Goal: Information Seeking & Learning: Learn about a topic

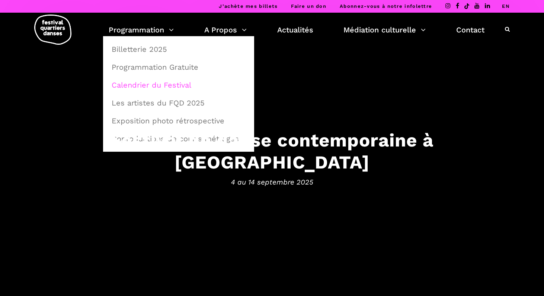
click at [157, 87] on link "Calendrier du Festival" at bounding box center [178, 84] width 143 height 17
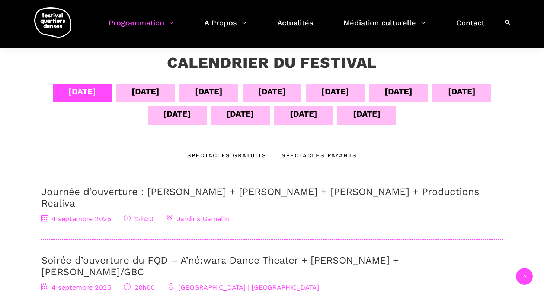
scroll to position [146, 0]
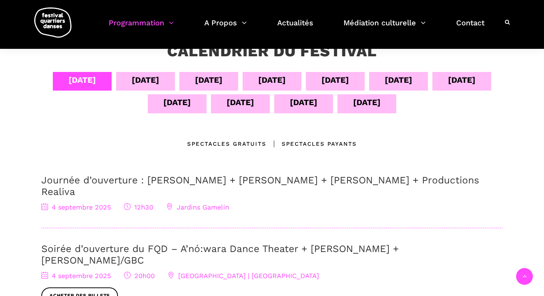
click at [182, 103] on div "[DATE]" at bounding box center [177, 102] width 28 height 13
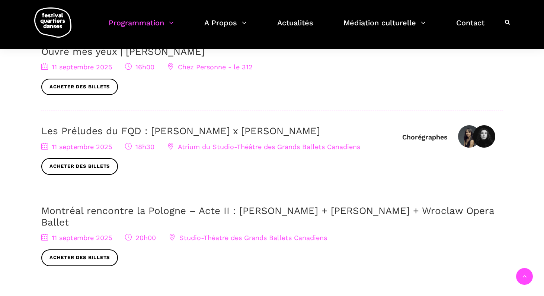
scroll to position [275, 0]
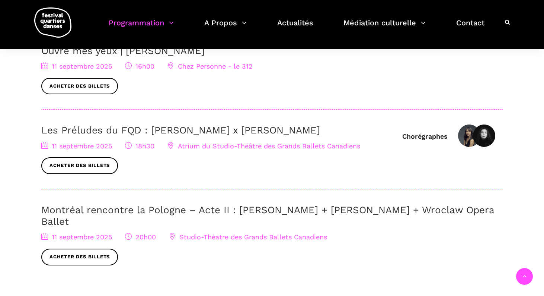
click at [316, 209] on link "Montréal rencontre la Pologne – Acte II : [PERSON_NAME] + [PERSON_NAME] + Wrocl…" at bounding box center [267, 215] width 453 height 23
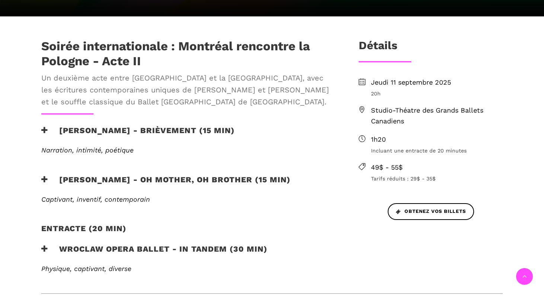
scroll to position [226, 0]
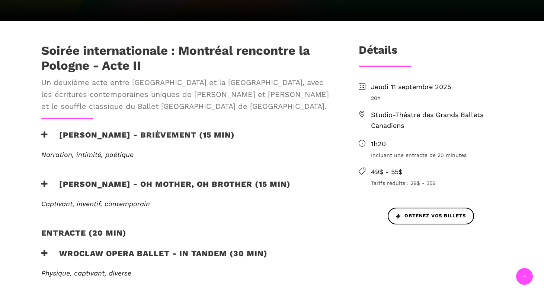
click at [42, 181] on icon at bounding box center [44, 184] width 7 height 8
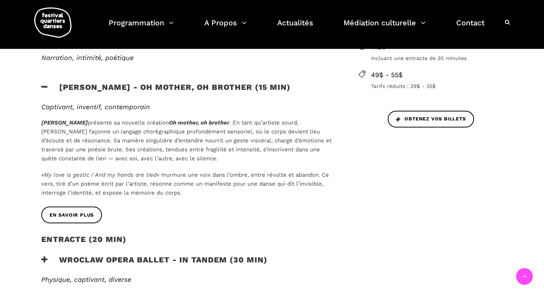
scroll to position [323, 0]
drag, startPoint x: 38, startPoint y: 118, endPoint x: 41, endPoint y: 198, distance: 79.4
click at [41, 198] on div "Captivant, inventif, contemporain Cai Glover présente sa nouvelle création Oh m…" at bounding box center [188, 154] width 308 height 104
copy div "Cai Glover présente sa nouvelle création Oh mother, oh brother . En tant qu’art…"
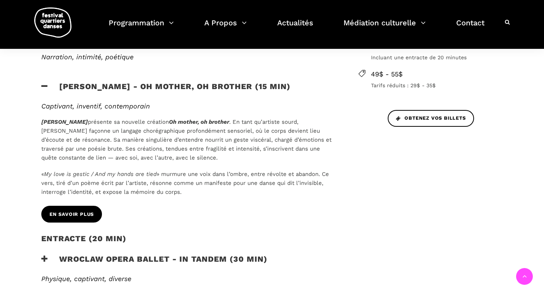
click at [76, 215] on span "EN SAVOIR PLUS" at bounding box center [72, 214] width 44 height 8
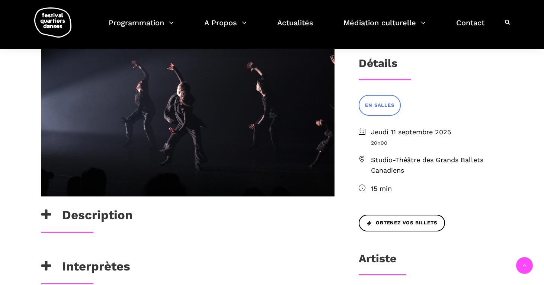
scroll to position [164, 0]
click at [100, 217] on h3 "Description" at bounding box center [86, 217] width 91 height 19
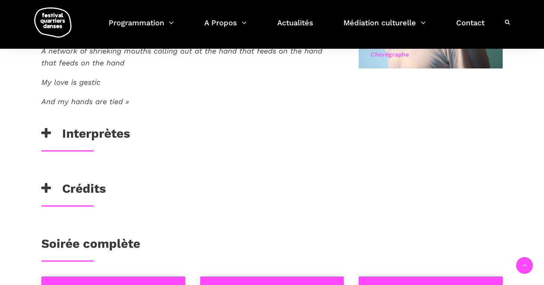
scroll to position [531, 0]
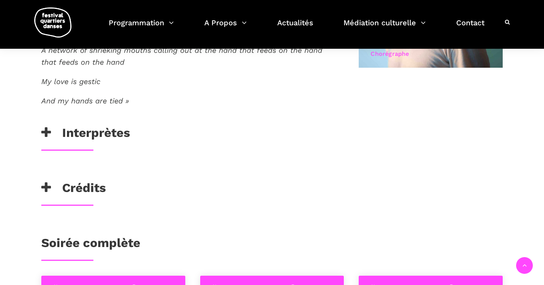
click at [111, 130] on h3 "Interprètes" at bounding box center [85, 134] width 89 height 19
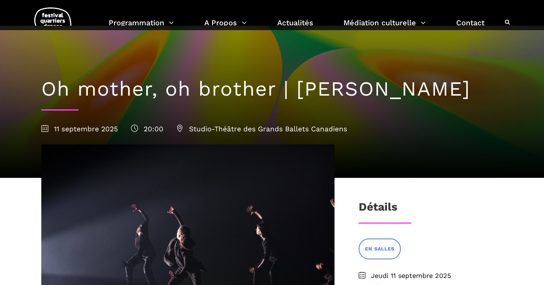
scroll to position [3, 0]
